Goal: Communication & Community: Answer question/provide support

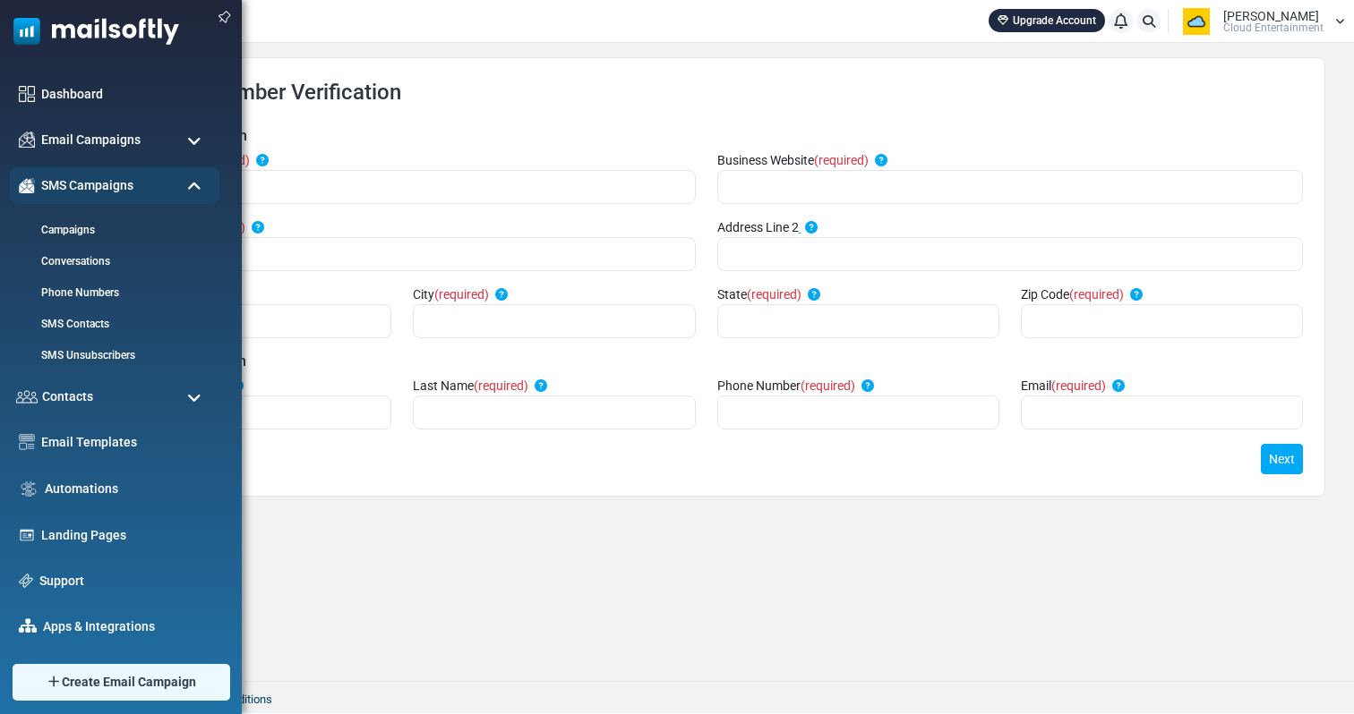
click at [59, 31] on img at bounding box center [89, 27] width 179 height 54
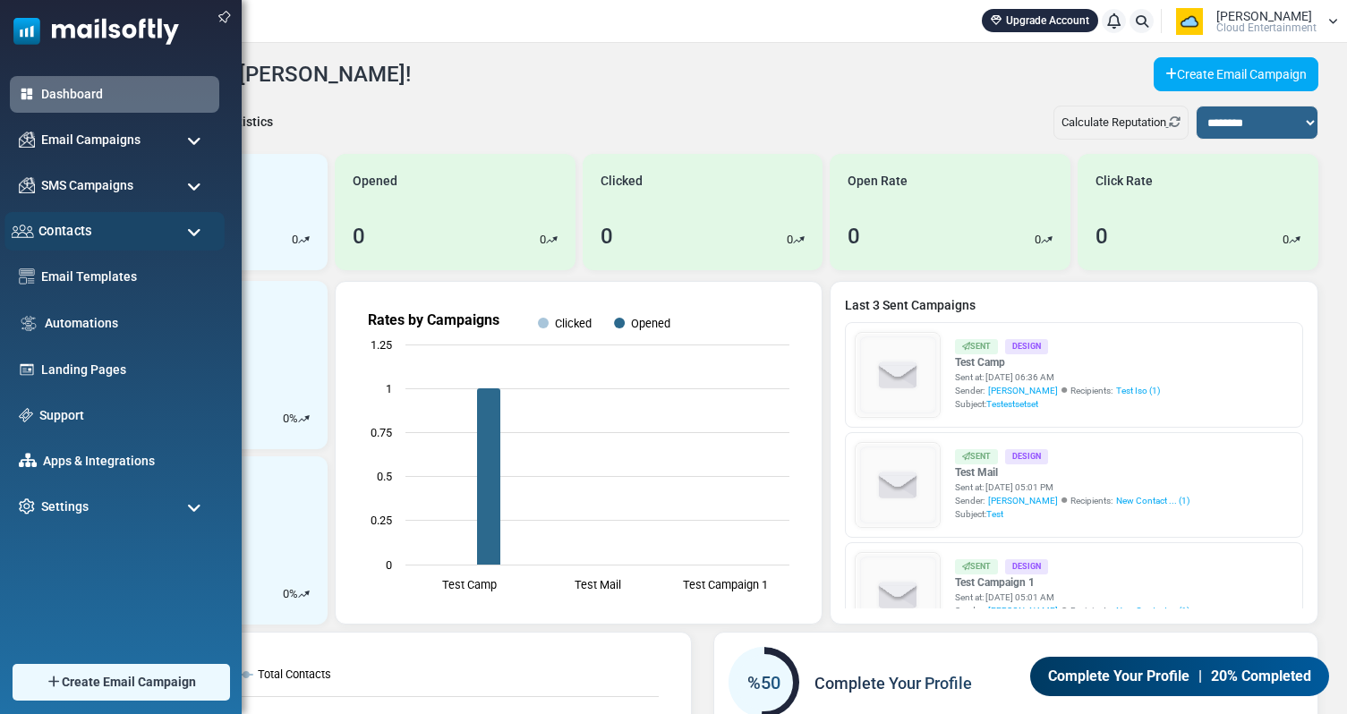
click at [136, 240] on div "Contacts" at bounding box center [114, 231] width 220 height 38
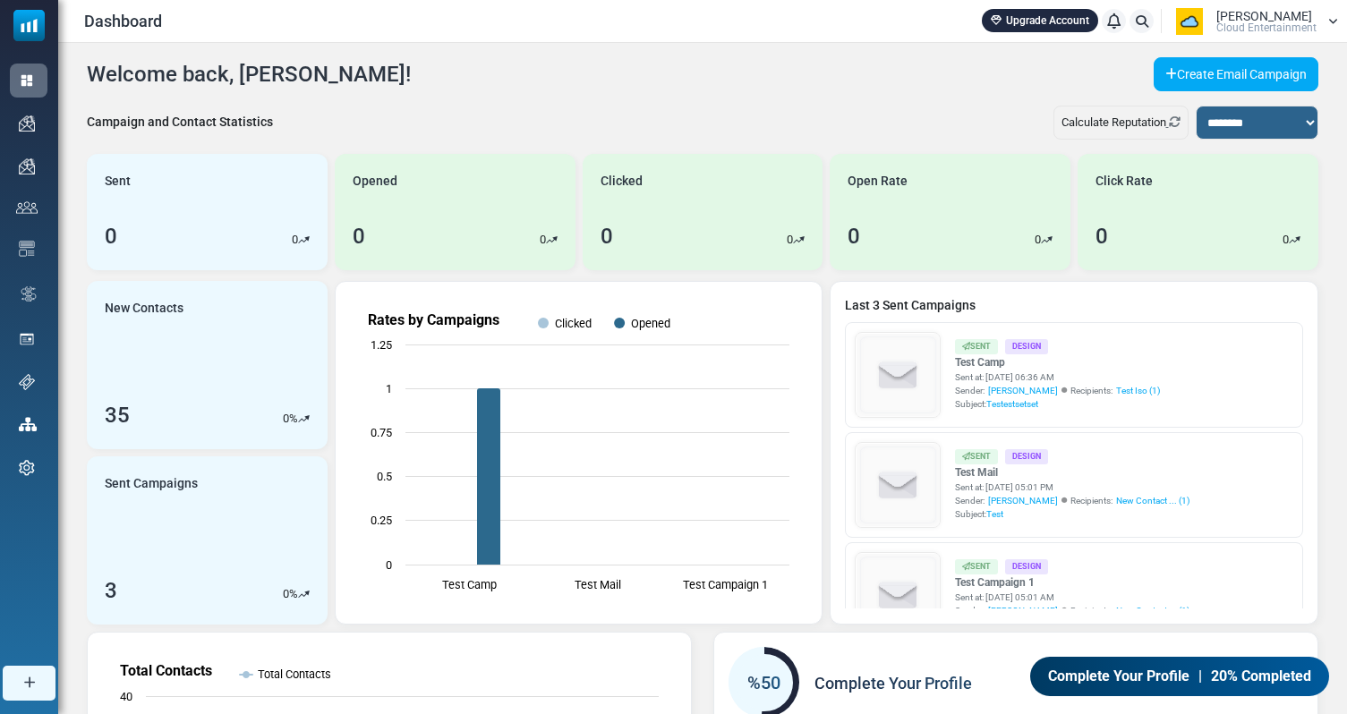
click at [1302, 24] on span "Cloud Entertainment" at bounding box center [1267, 27] width 100 height 11
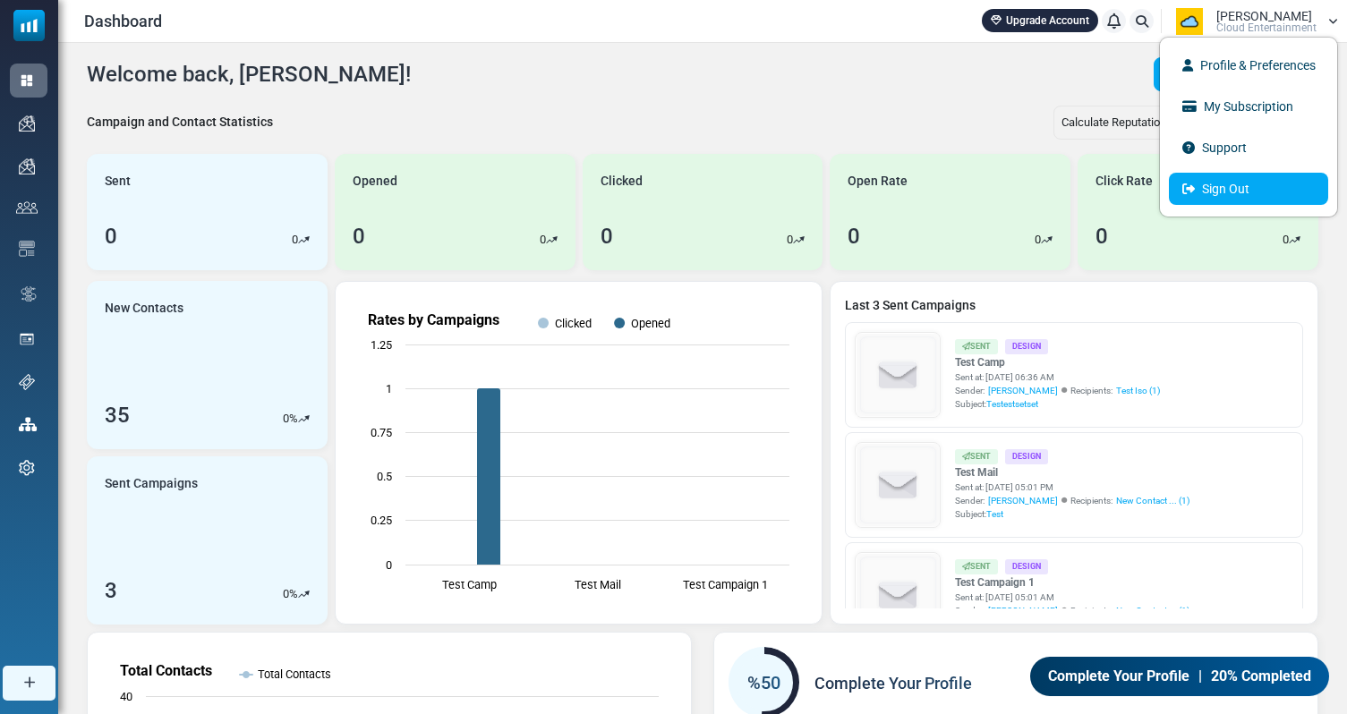
click at [1240, 189] on link "Sign Out" at bounding box center [1248, 189] width 159 height 32
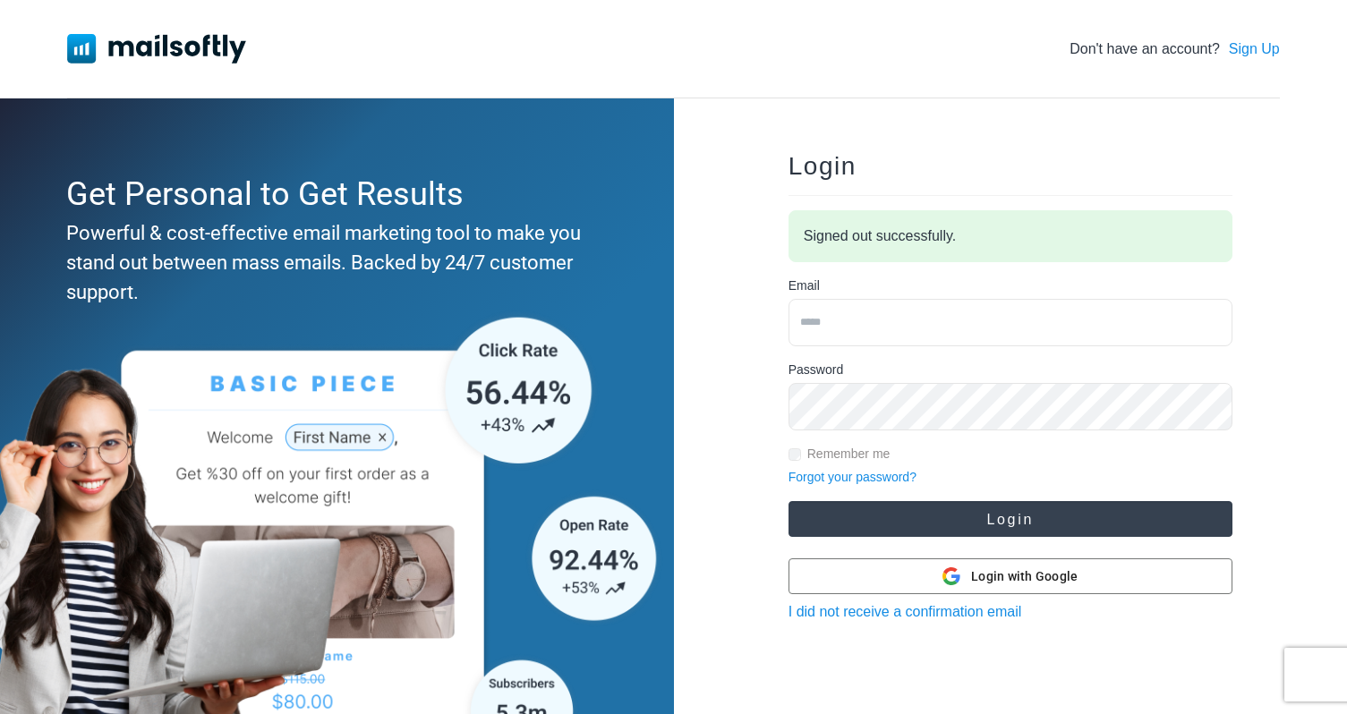
type input "**********"
click at [971, 534] on button "Login" at bounding box center [1011, 519] width 444 height 36
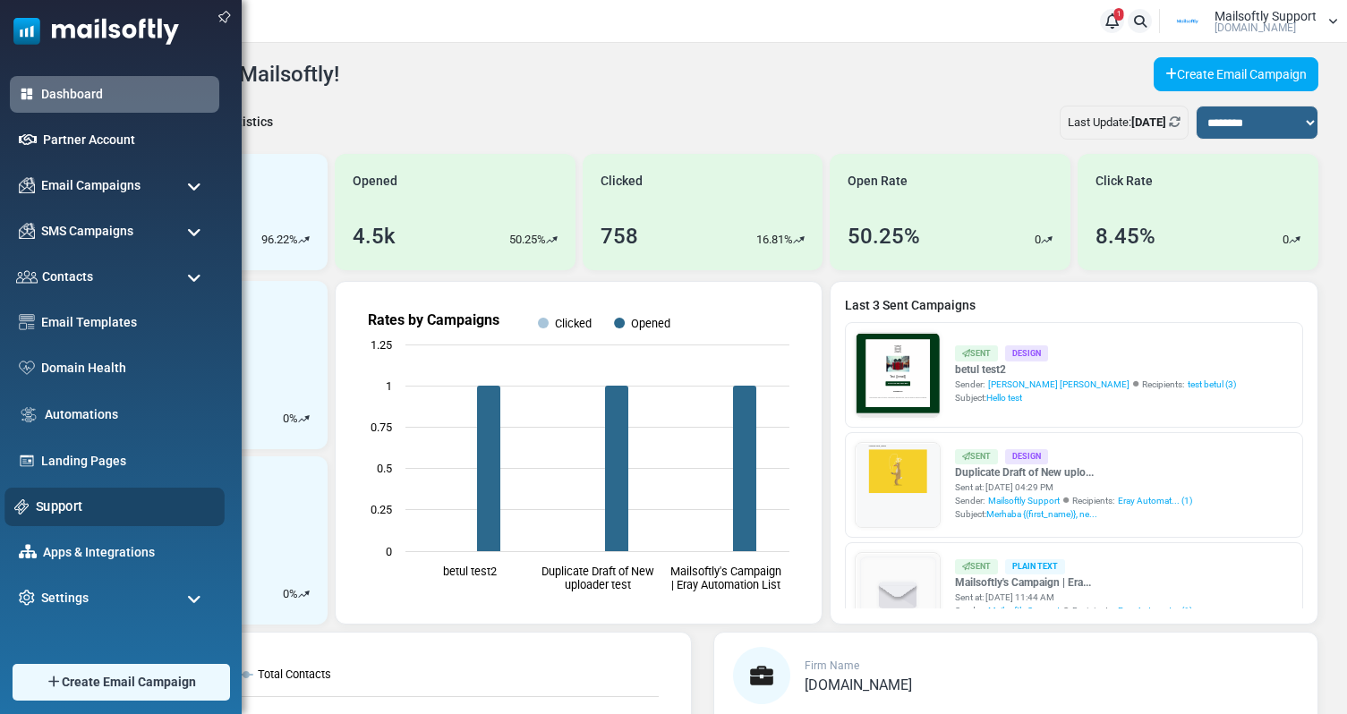
click at [87, 506] on link "Support" at bounding box center [125, 507] width 179 height 20
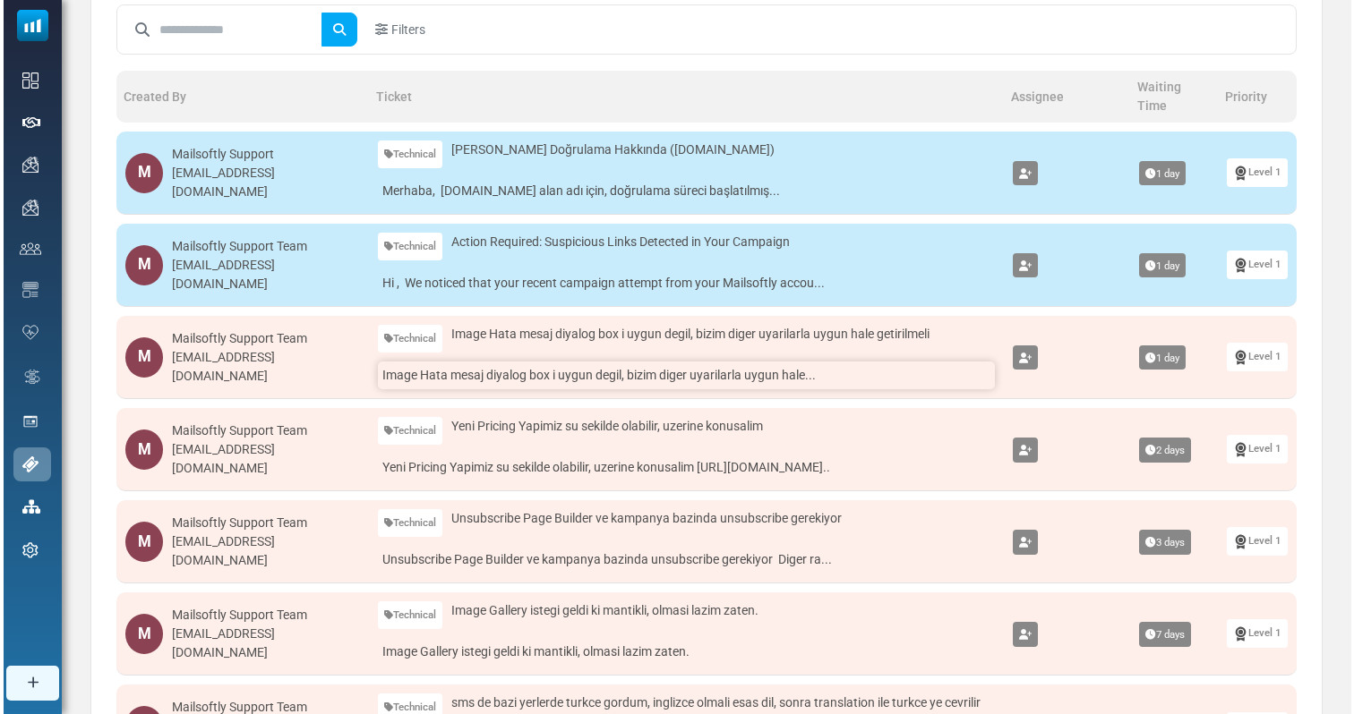
scroll to position [192, 0]
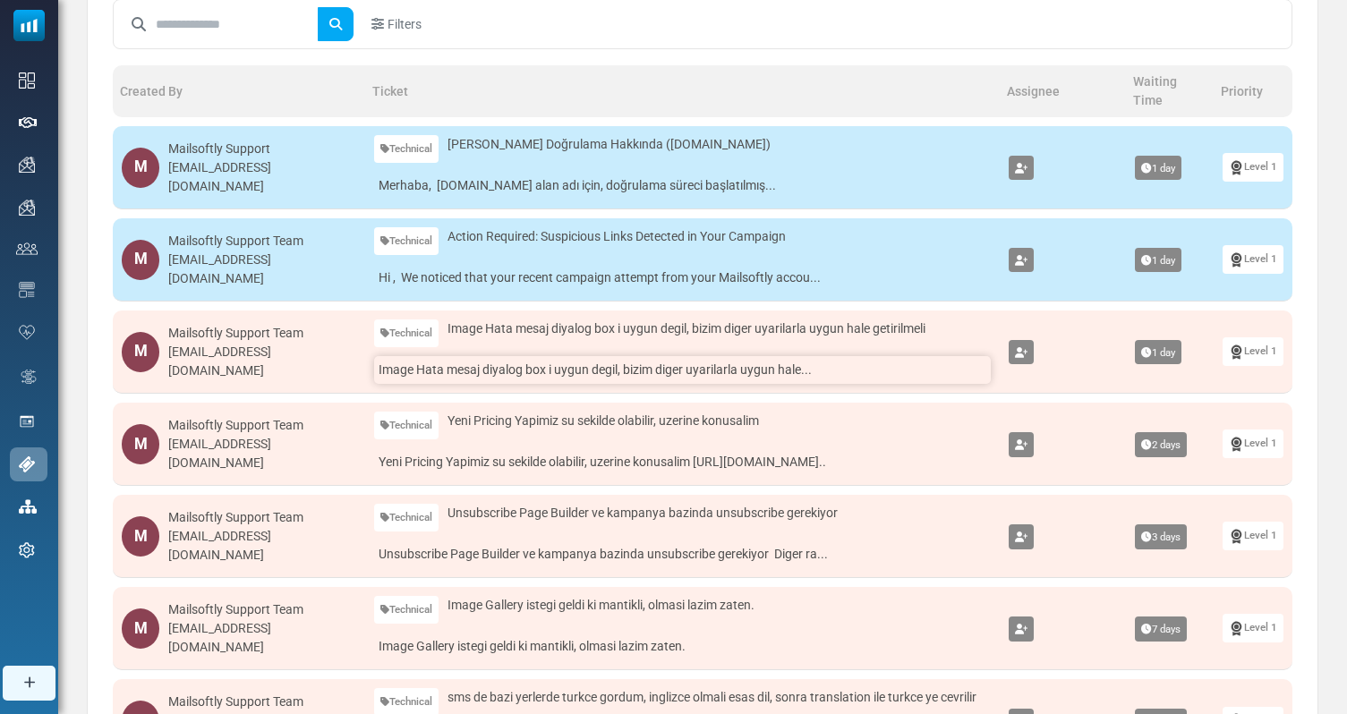
click at [493, 367] on link "Image Hata mesaj diyalog box i uygun degil, bizim diger uyarilarla uygun hale..." at bounding box center [682, 370] width 617 height 28
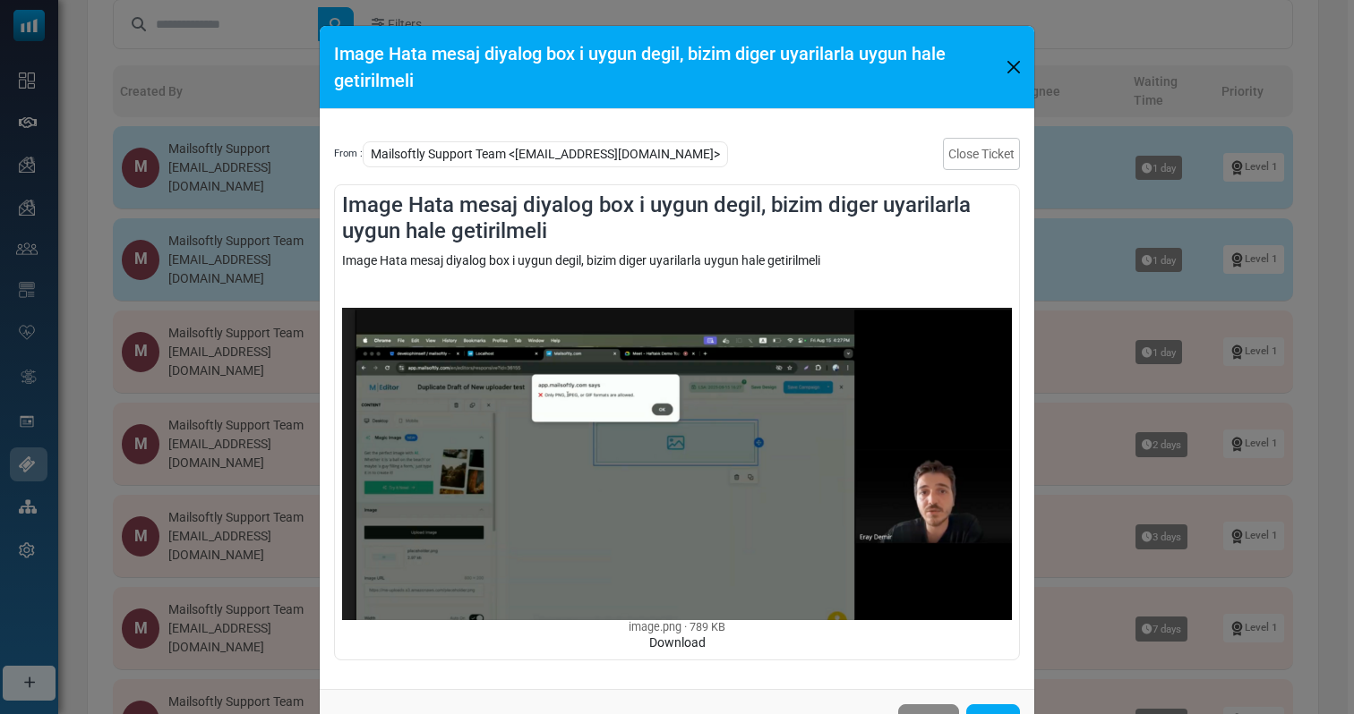
scroll to position [47, 0]
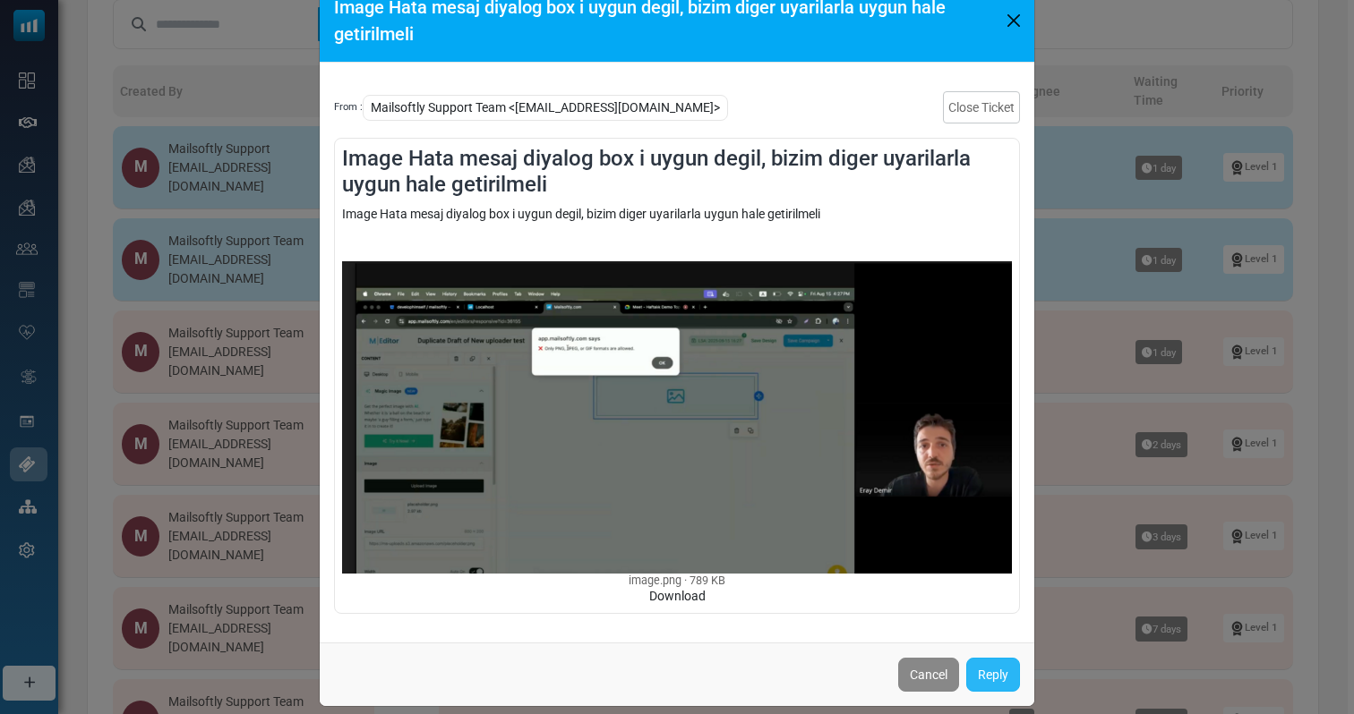
click at [980, 667] on link "Reply" at bounding box center [993, 675] width 54 height 34
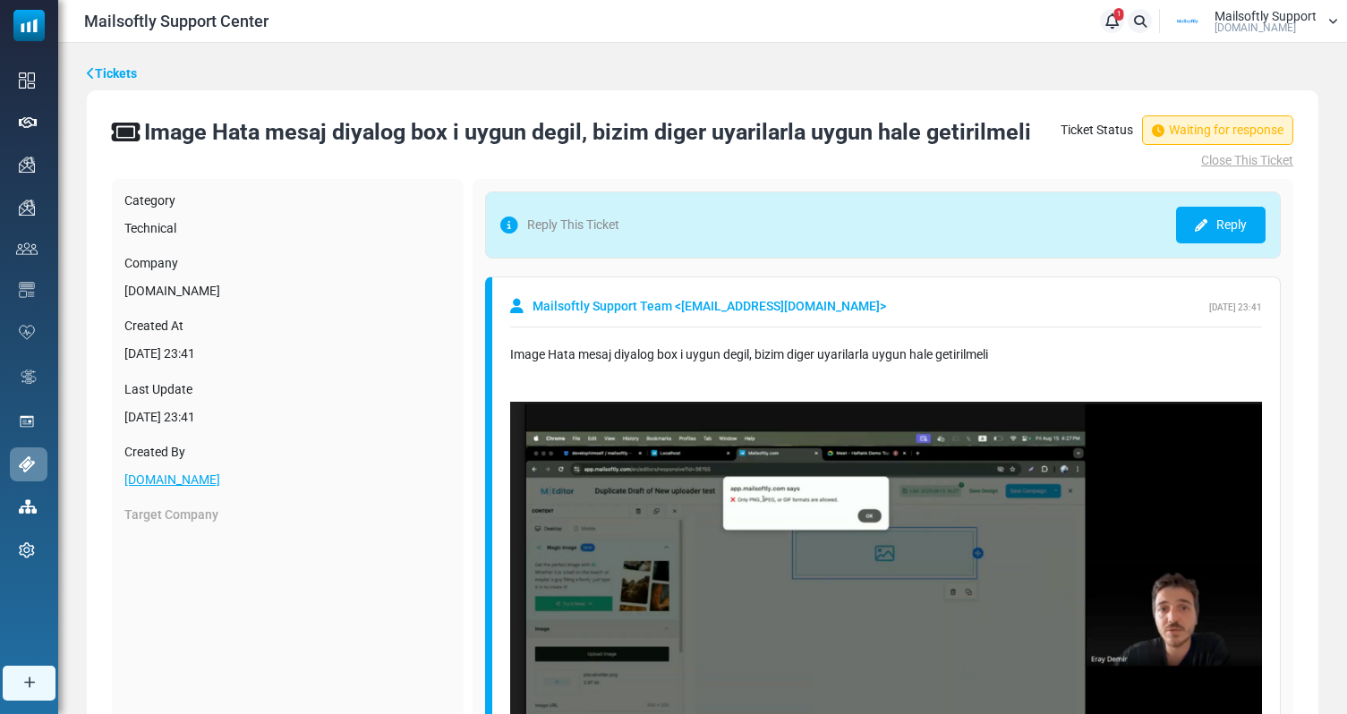
click at [1248, 235] on link "Reply" at bounding box center [1221, 225] width 90 height 37
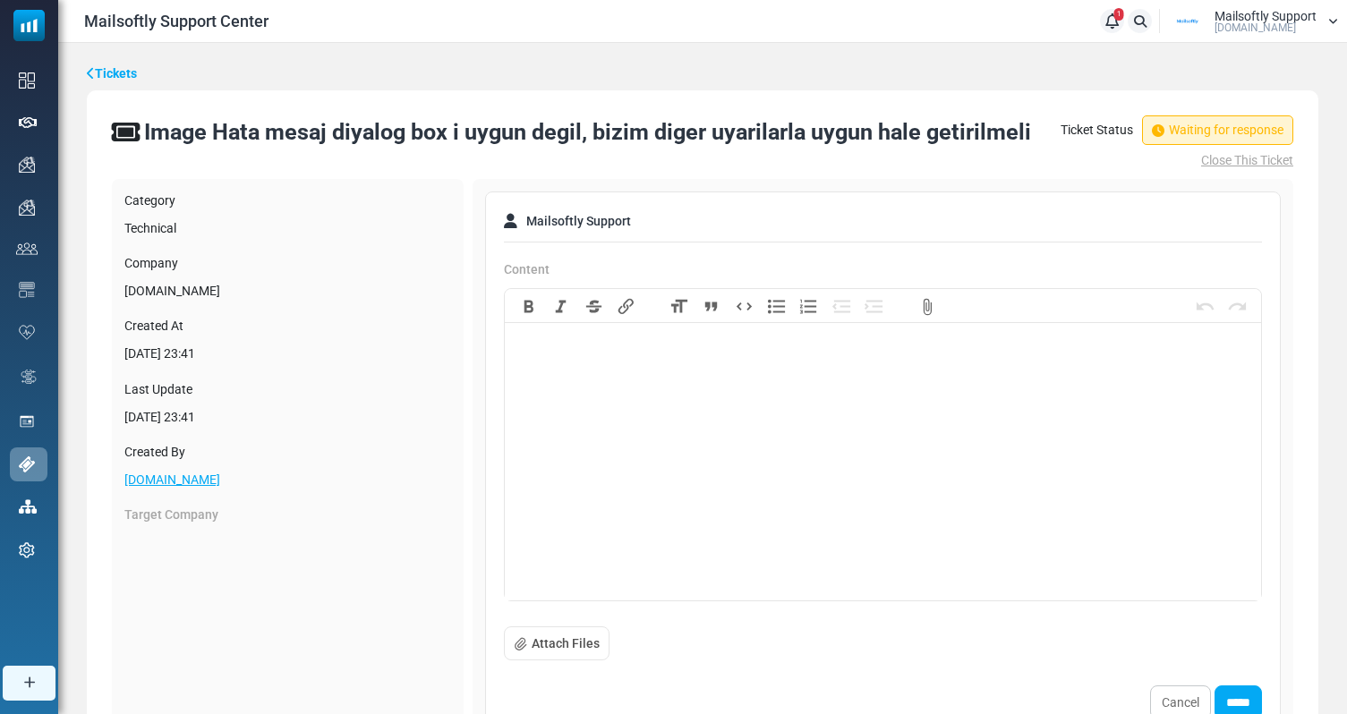
click at [740, 394] on trix-editor at bounding box center [883, 466] width 757 height 269
type trix-editor "**********"
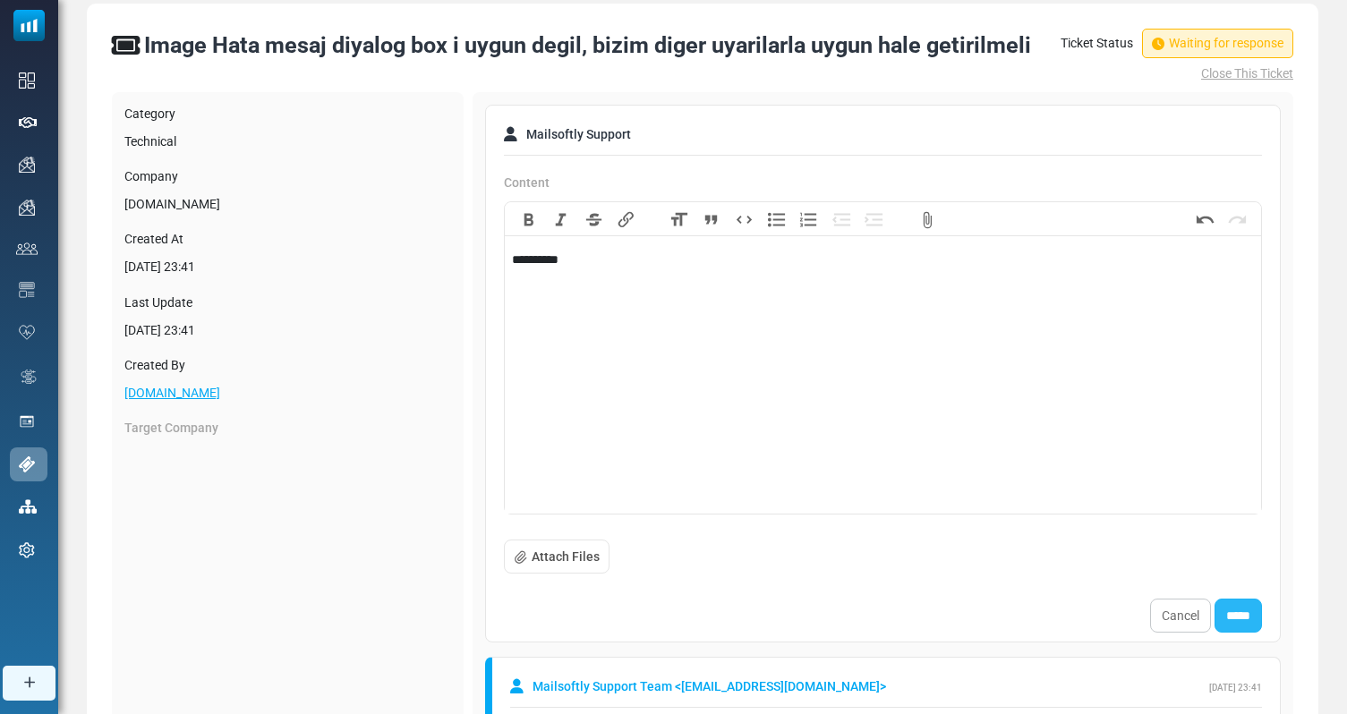
click at [1243, 625] on input "*****" at bounding box center [1238, 616] width 47 height 34
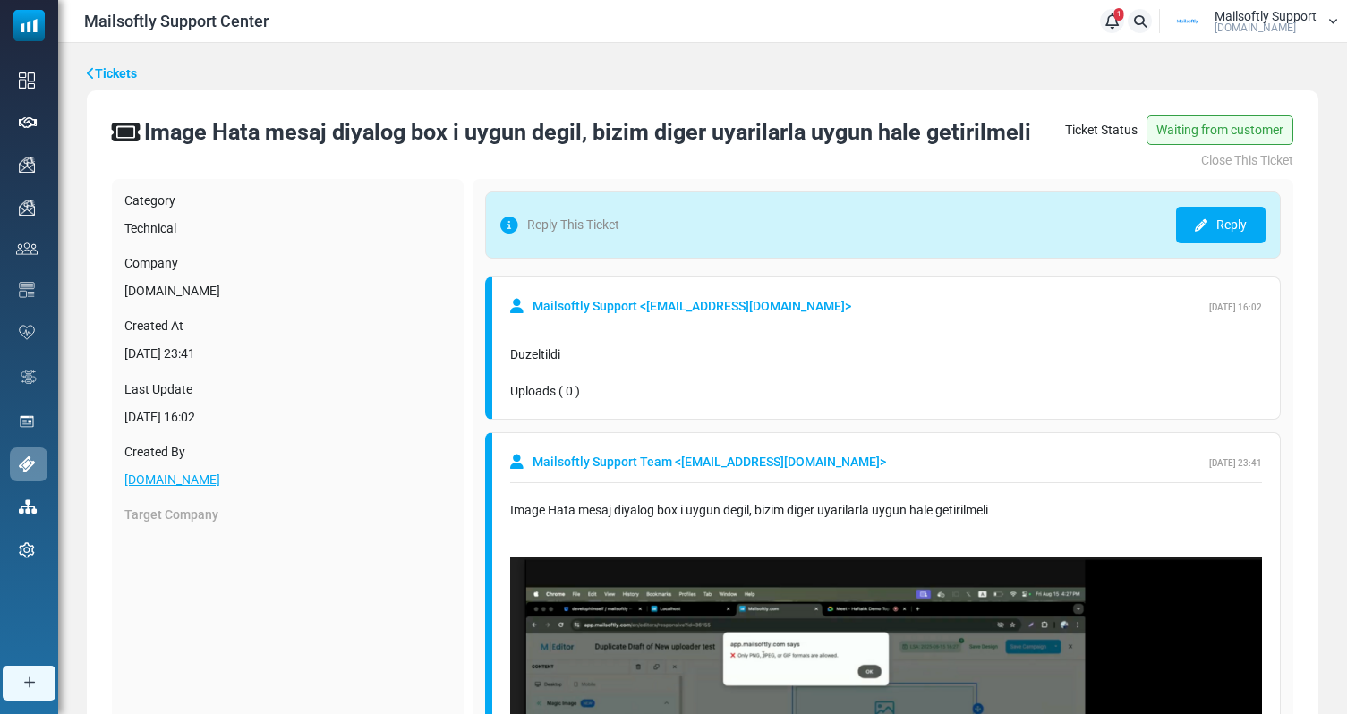
click at [109, 64] on link "Tickets" at bounding box center [112, 73] width 50 height 19
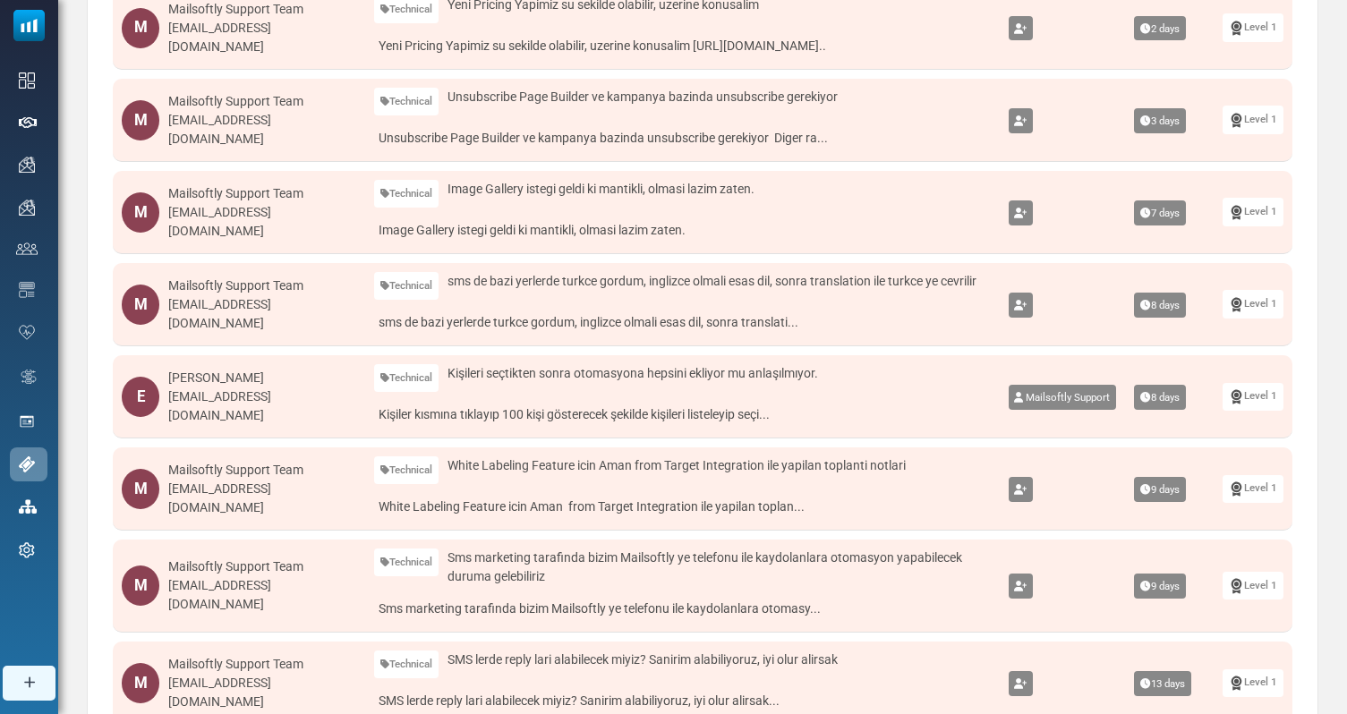
scroll to position [513, 0]
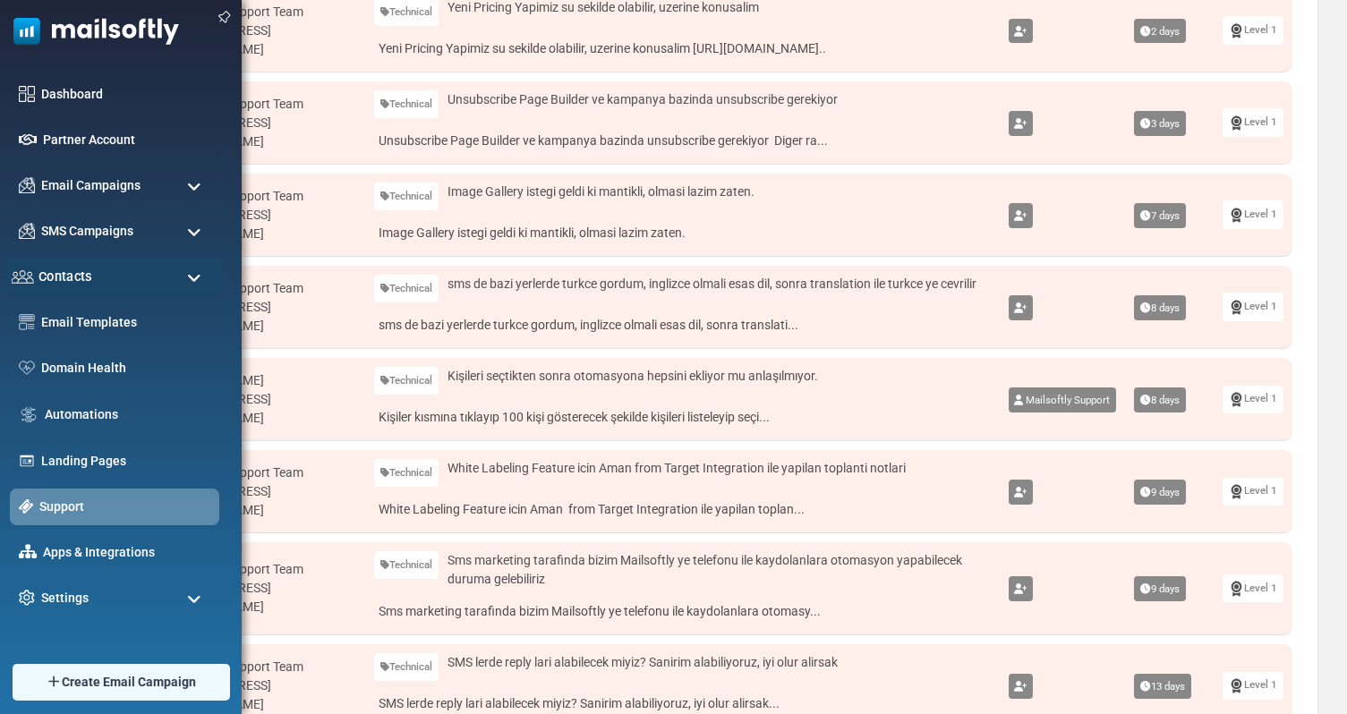
click at [98, 280] on div "Contacts" at bounding box center [114, 277] width 220 height 38
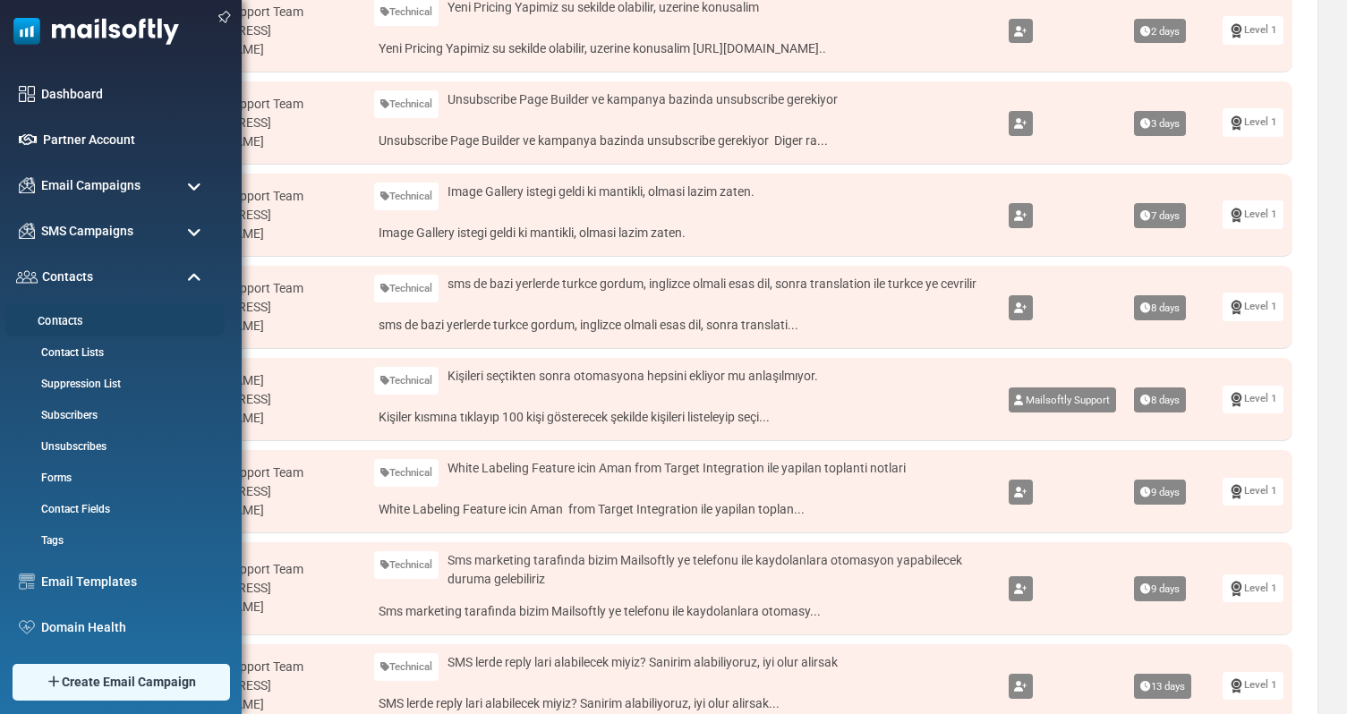
click at [61, 324] on link "Contacts" at bounding box center [111, 321] width 215 height 17
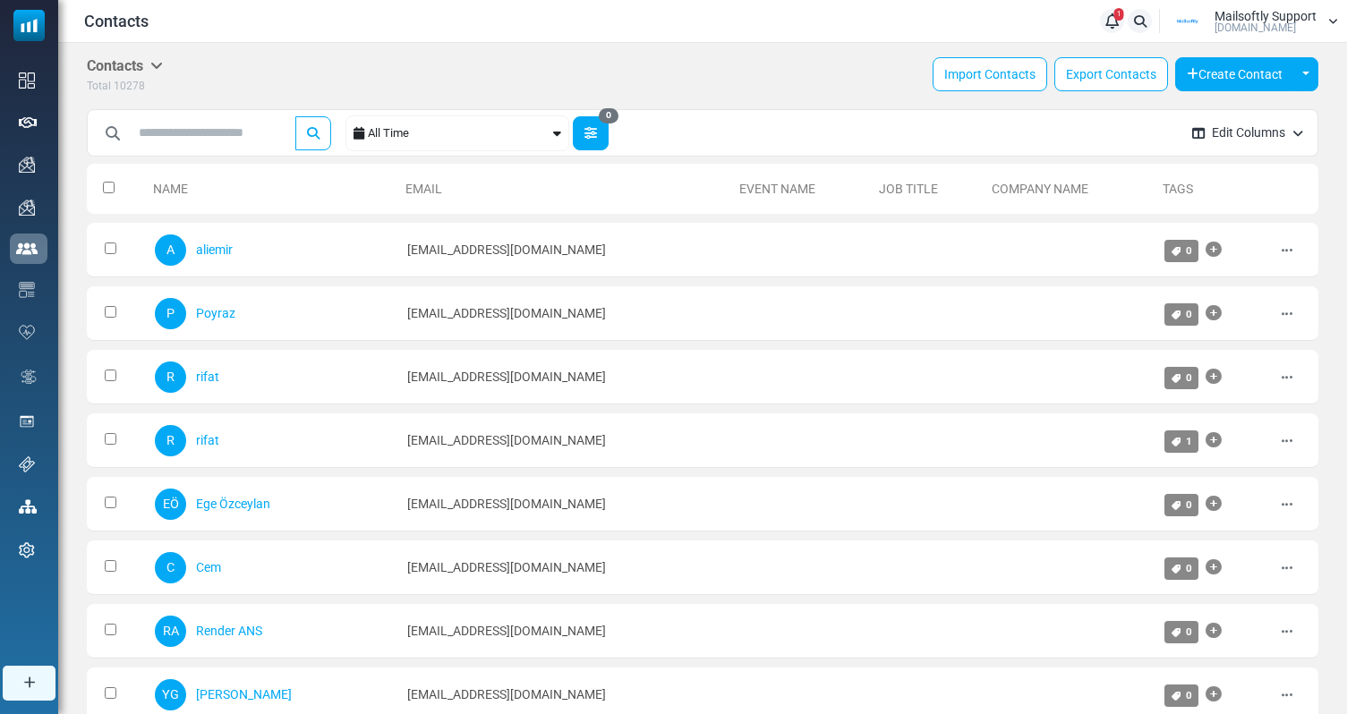
click at [597, 132] on icon "button" at bounding box center [591, 133] width 13 height 13
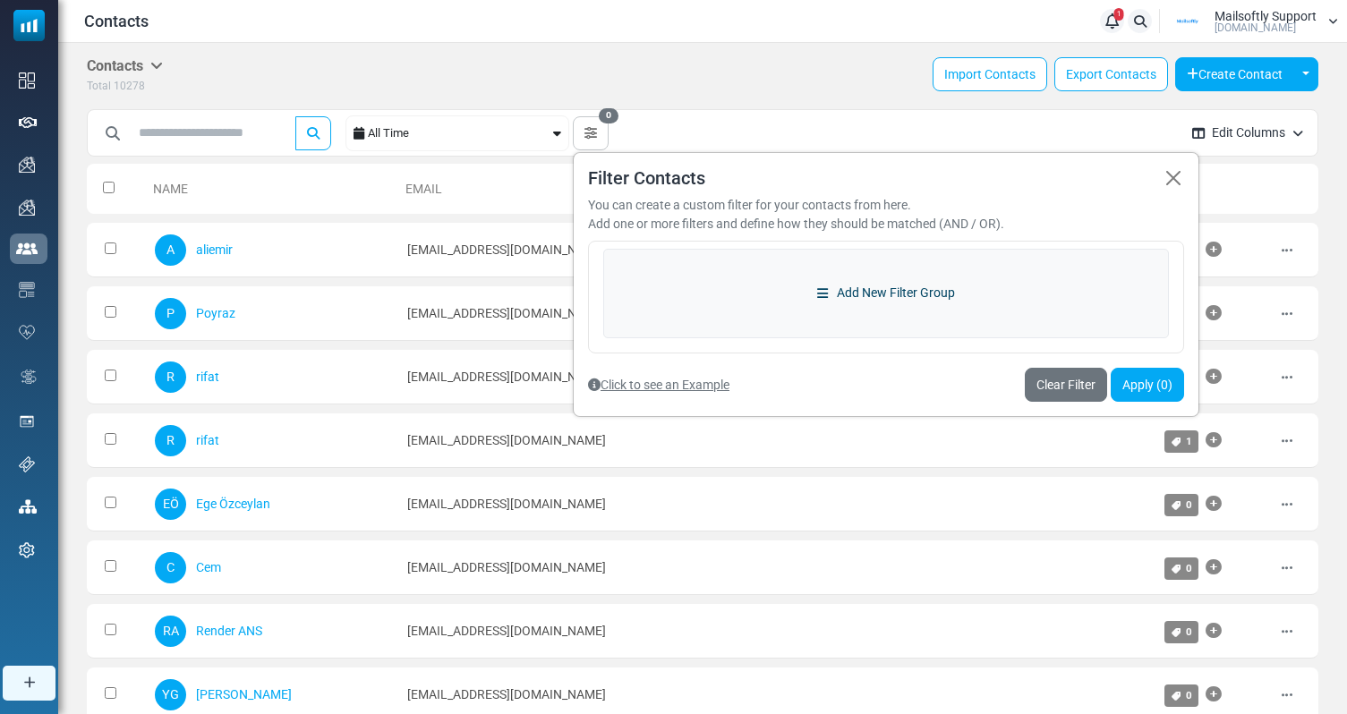
click at [894, 296] on link "Add New Filter Group" at bounding box center [886, 294] width 566 height 90
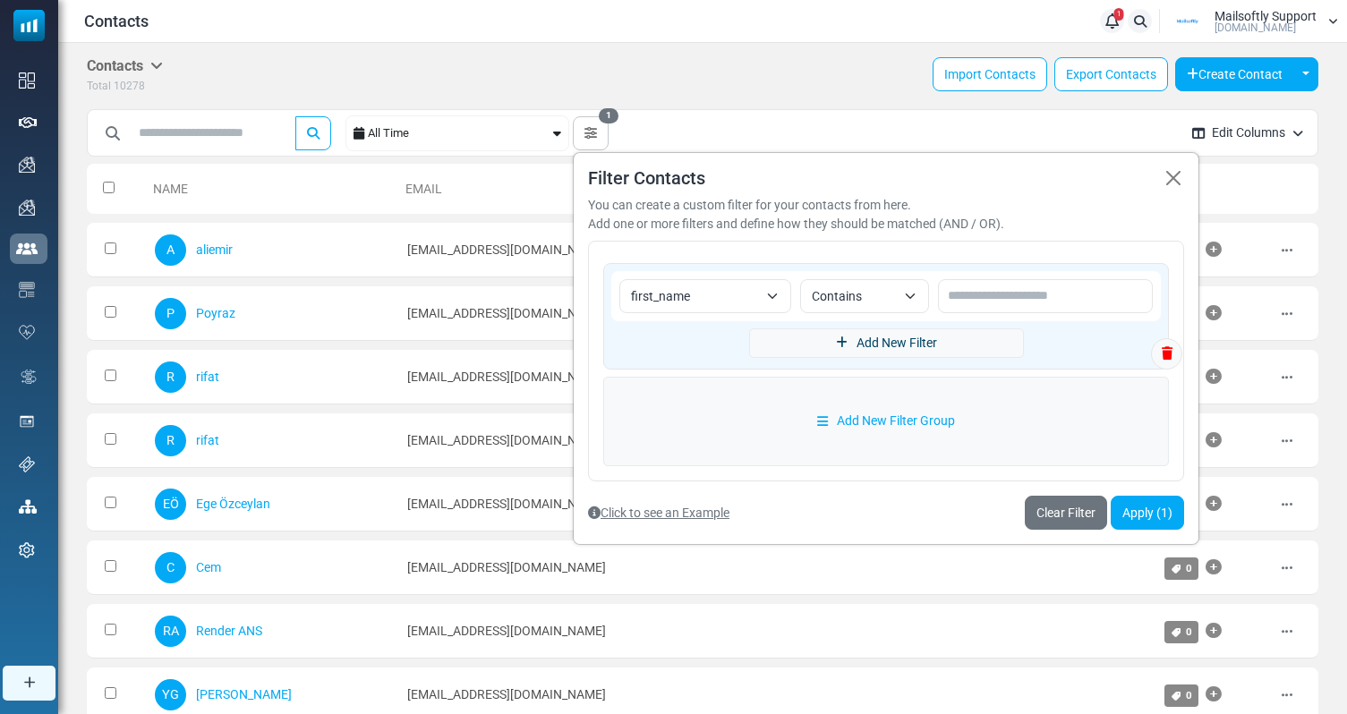
click at [858, 341] on link "Add New Filter" at bounding box center [886, 344] width 275 height 30
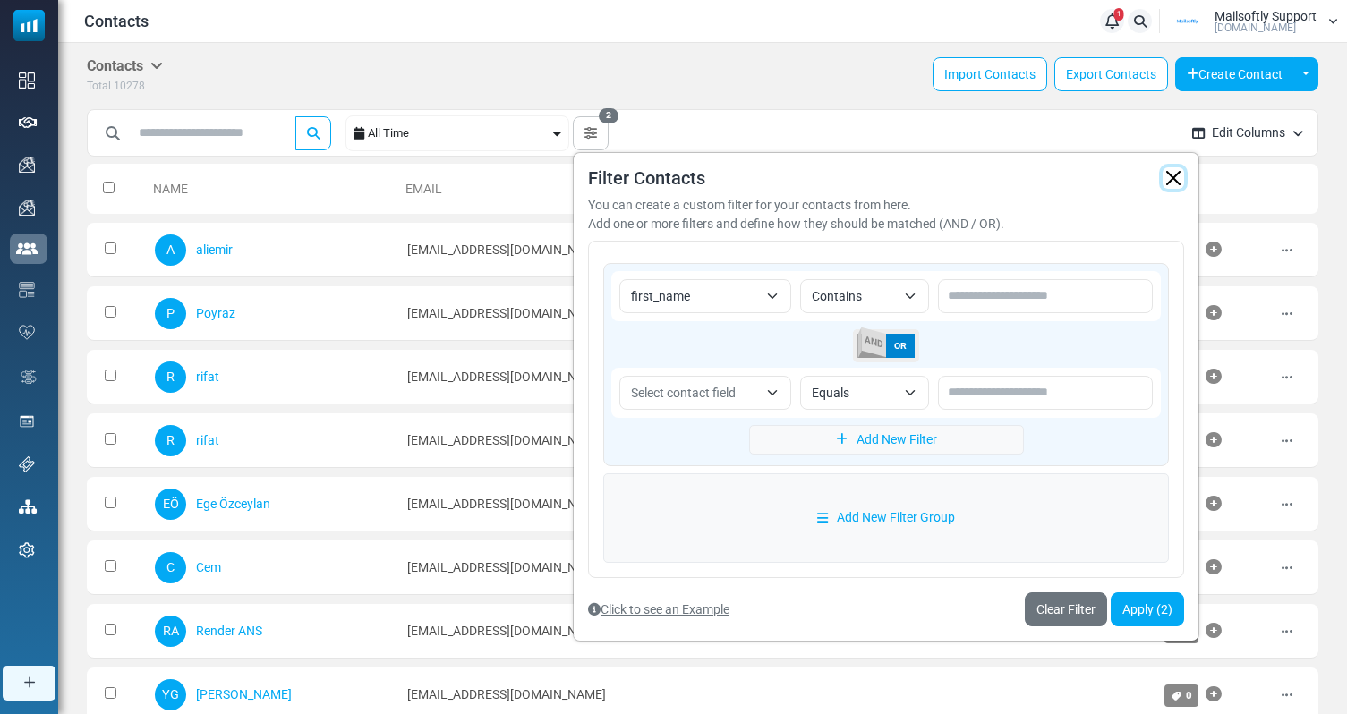
click at [1176, 175] on button "button" at bounding box center [1173, 177] width 21 height 21
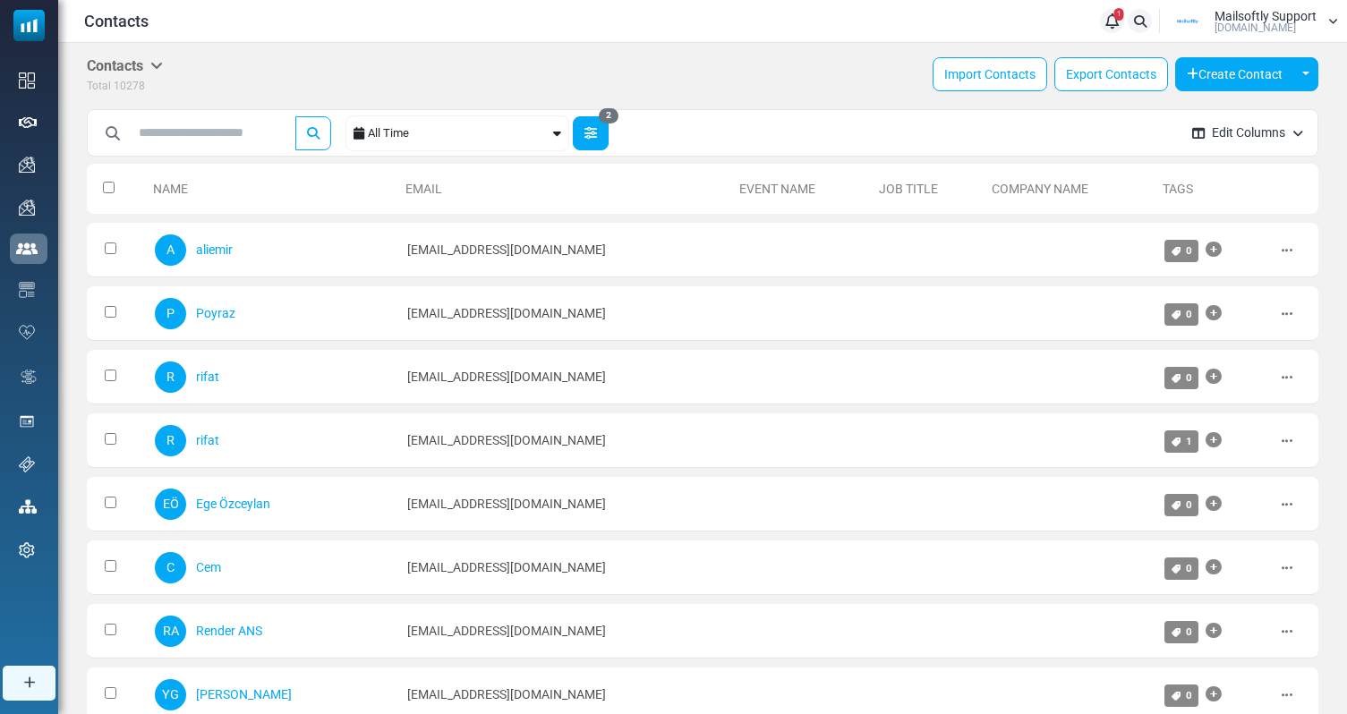
click at [587, 142] on button "2" at bounding box center [591, 133] width 36 height 34
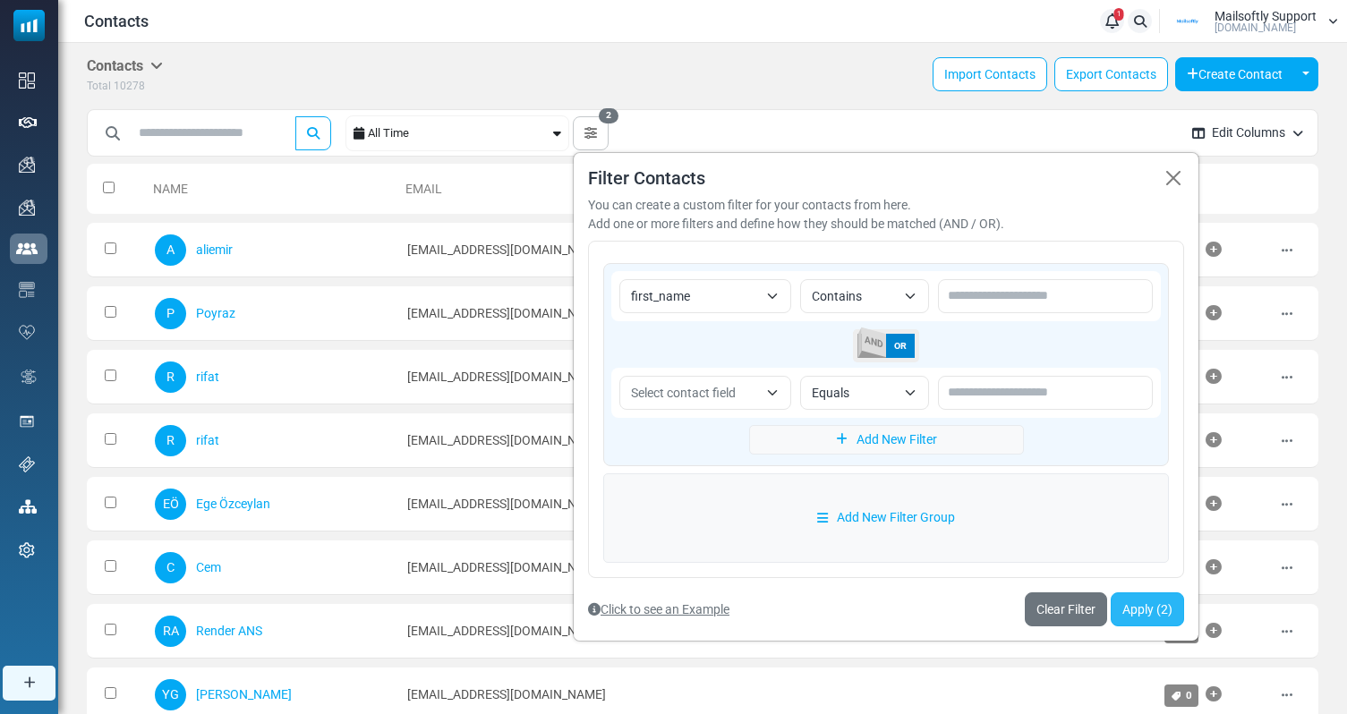
click at [1164, 616] on button "Apply (2)" at bounding box center [1147, 610] width 73 height 34
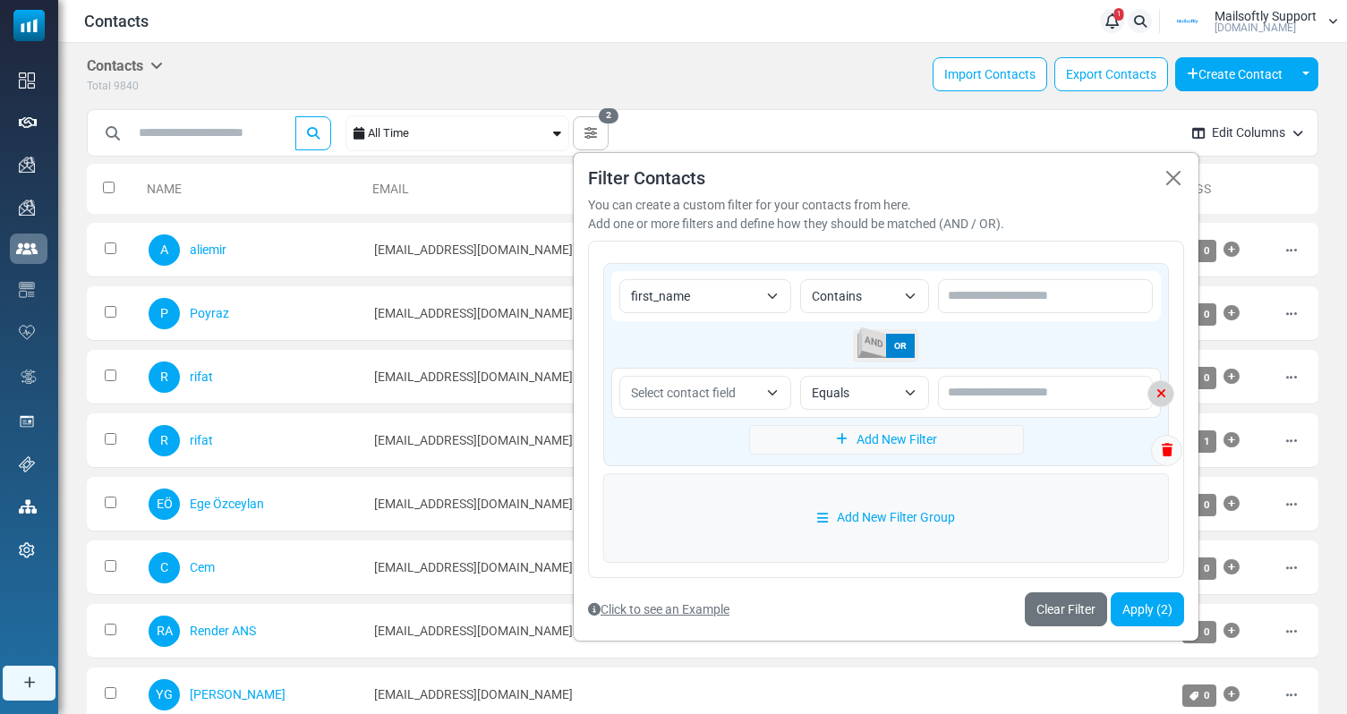
click at [1165, 394] on icon at bounding box center [1161, 394] width 25 height 13
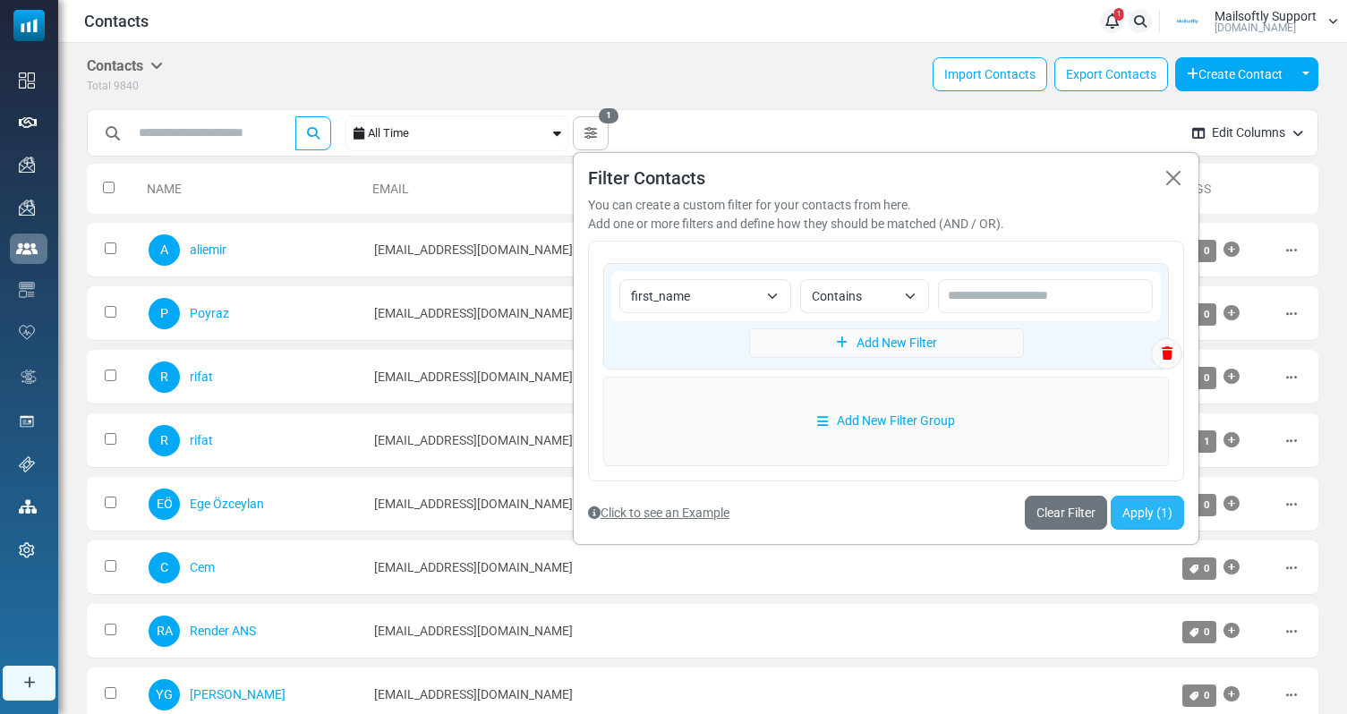
click at [1147, 514] on button "Apply (1)" at bounding box center [1147, 513] width 73 height 34
click at [1021, 294] on input "text" at bounding box center [1045, 296] width 215 height 34
type input "****"
click at [1161, 512] on button "Apply (1)" at bounding box center [1147, 513] width 73 height 34
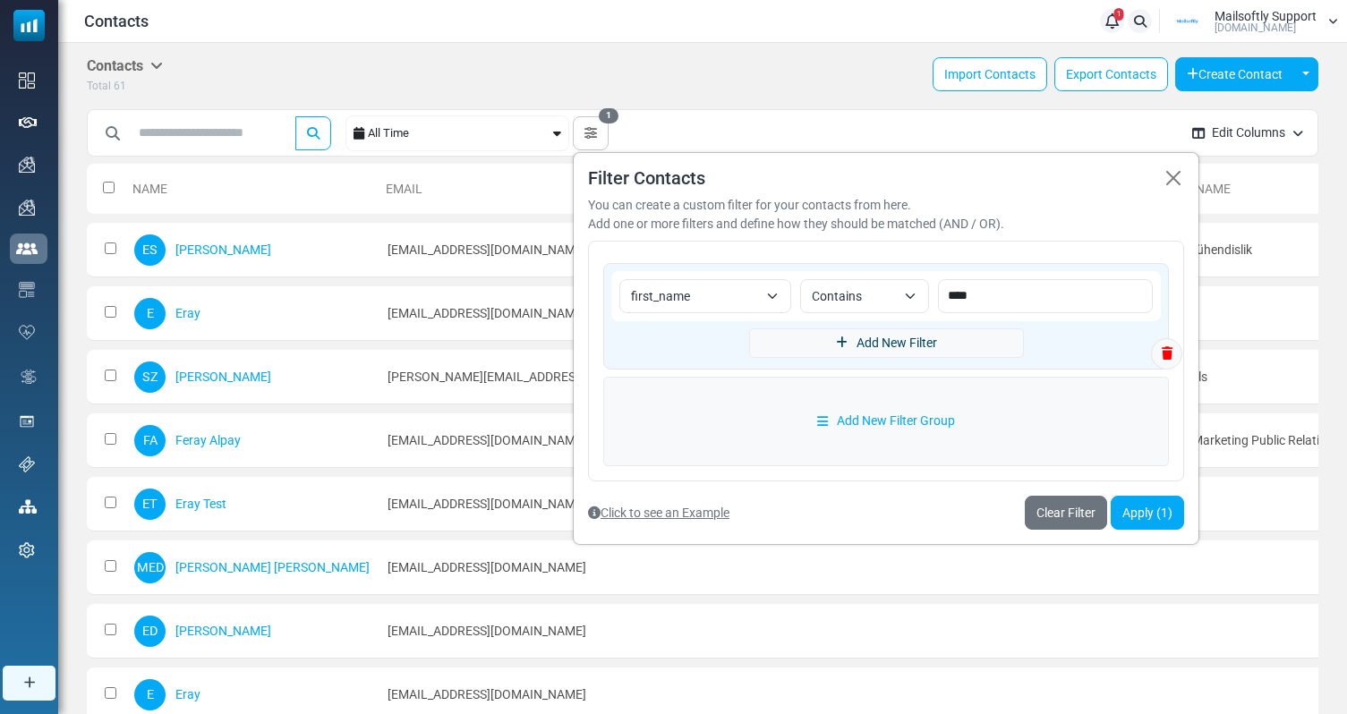
click at [974, 337] on link "Add New Filter" at bounding box center [886, 344] width 275 height 30
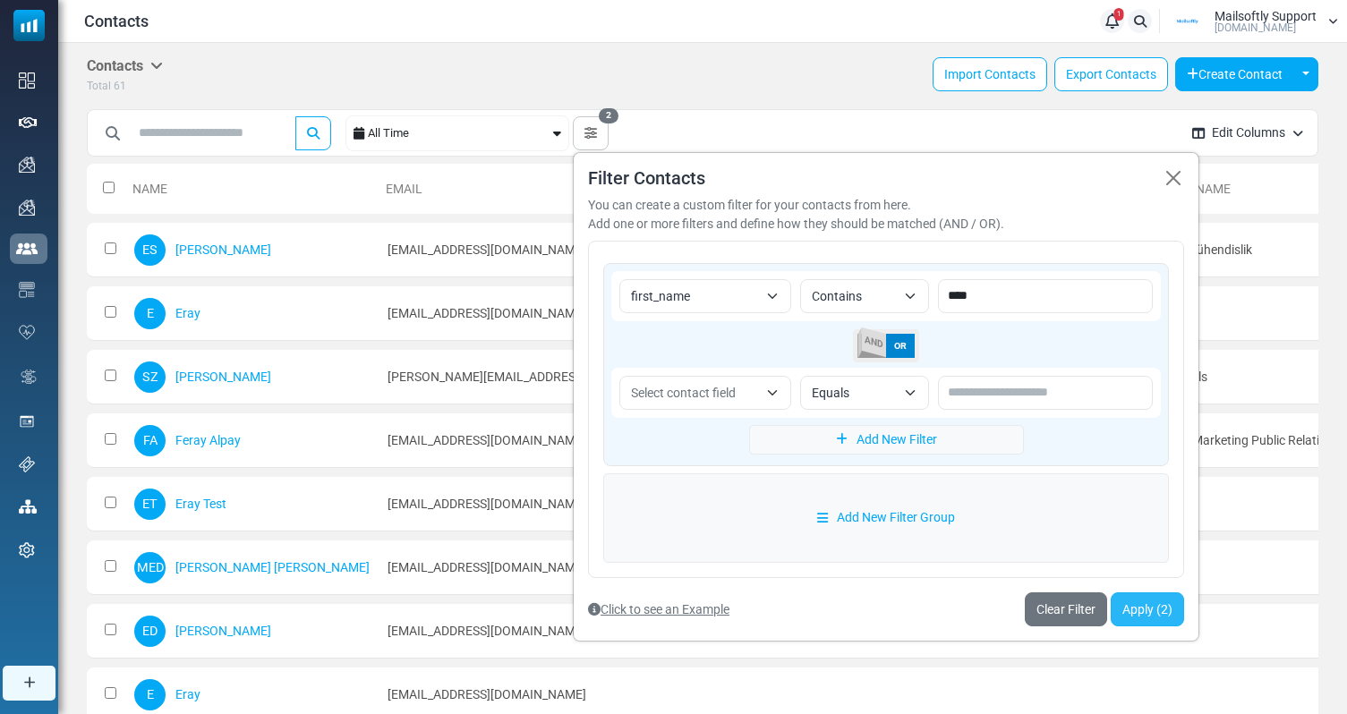
click at [1173, 613] on button "Apply (2)" at bounding box center [1147, 610] width 73 height 34
click at [877, 341] on span "AND" at bounding box center [874, 343] width 25 height 30
click at [1148, 600] on button "Apply (2)" at bounding box center [1147, 610] width 73 height 34
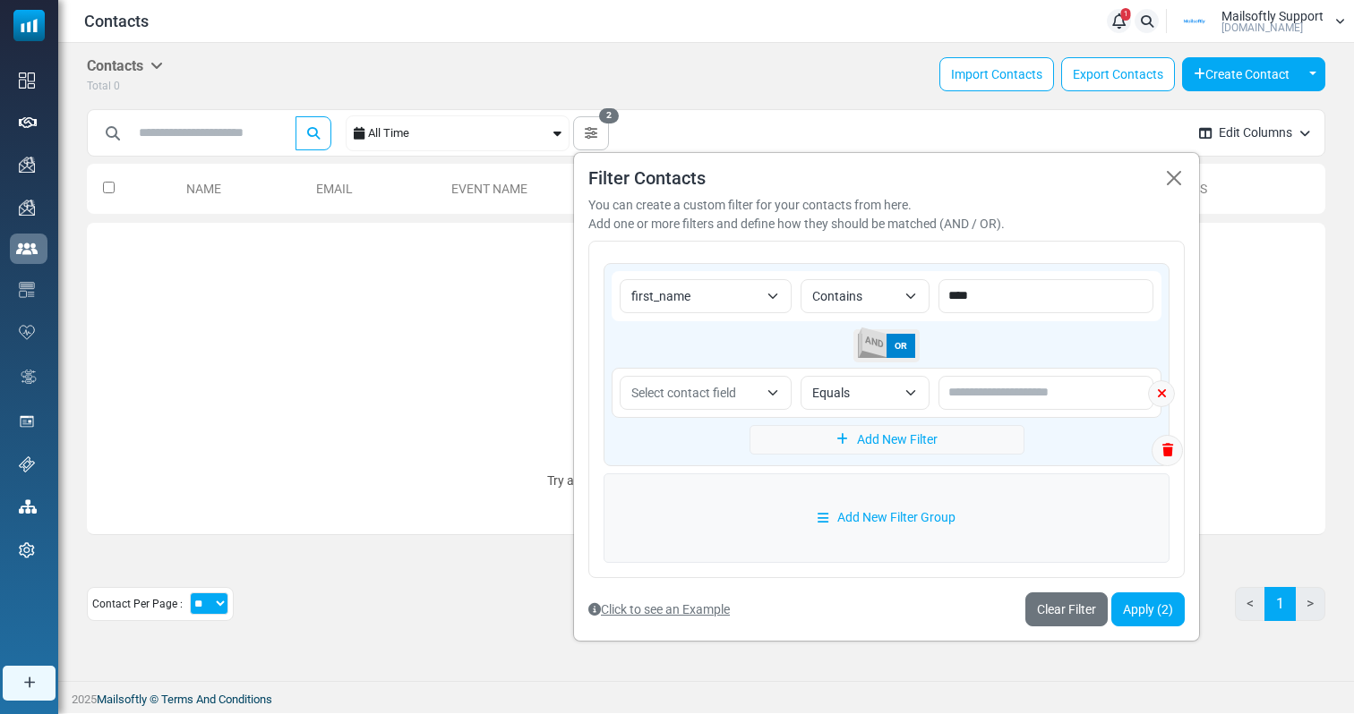
click at [901, 334] on span "OR" at bounding box center [900, 345] width 29 height 23
click at [1157, 602] on button "Apply (2)" at bounding box center [1147, 610] width 73 height 34
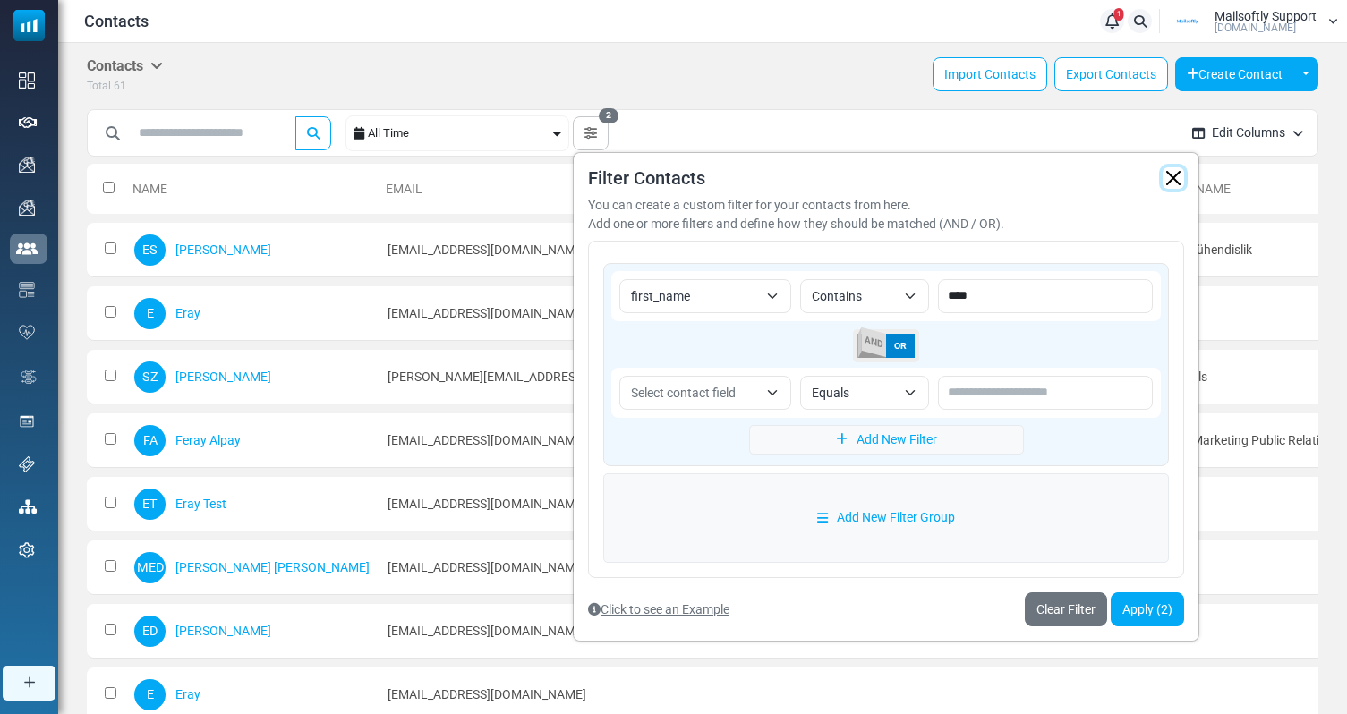
click at [1182, 187] on button "button" at bounding box center [1173, 177] width 21 height 21
